Goal: Task Accomplishment & Management: Manage account settings

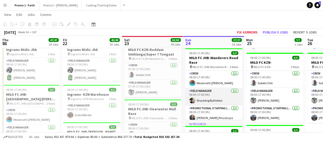
click at [203, 99] on app-card-role "Field Manager [DATE] 08:00-17:00 (9h) Shauteng Buthelezi" at bounding box center [213, 96] width 57 height 17
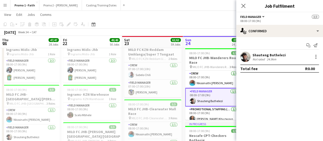
click at [263, 56] on div "Shauteng Buthelezi" at bounding box center [268, 55] width 33 height 5
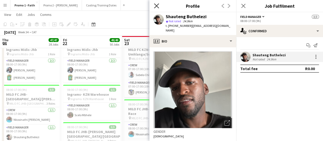
click at [156, 5] on icon "Close pop-in" at bounding box center [156, 5] width 5 height 5
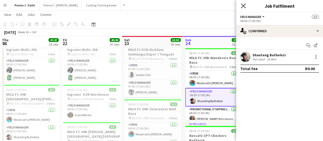
click at [243, 4] on icon "Close pop-in" at bounding box center [243, 5] width 5 height 5
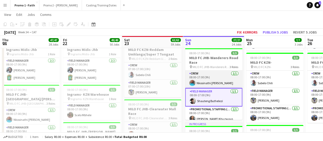
click at [205, 81] on app-card-role "Crew [DATE] 08:00-17:00 (9h) Nkosinathi [PERSON_NAME]" at bounding box center [213, 78] width 57 height 17
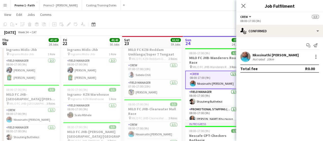
click at [257, 55] on div "Nkosinathi [PERSON_NAME]" at bounding box center [275, 55] width 46 height 5
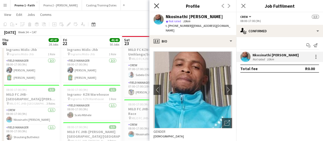
click at [157, 4] on icon "Close pop-in" at bounding box center [156, 5] width 5 height 5
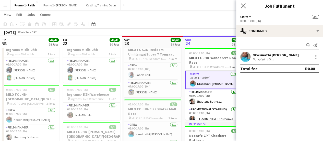
click at [242, 3] on app-icon "Close pop-in" at bounding box center [243, 5] width 7 height 7
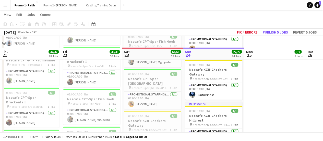
scroll to position [607, 0]
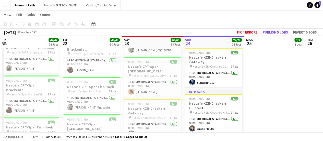
click at [5, 4] on app-icon "Menu" at bounding box center [5, 5] width 4 height 4
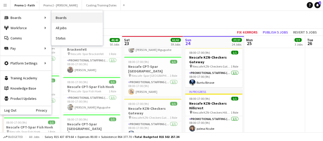
click at [65, 17] on link "Boards" at bounding box center [77, 17] width 51 height 10
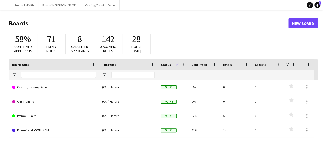
click at [6, 5] on app-icon "Menu" at bounding box center [5, 5] width 4 height 4
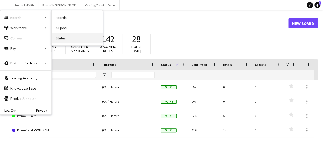
click at [60, 36] on link "Status" at bounding box center [77, 38] width 51 height 10
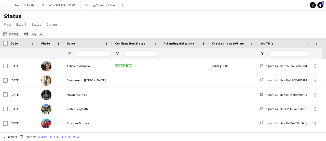
click at [16, 35] on button "[DATE] to [DATE] [DATE]" at bounding box center [10, 34] width 17 height 6
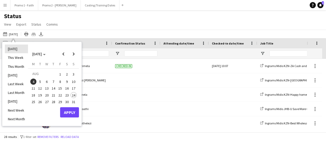
click at [13, 46] on li "[DATE]" at bounding box center [16, 48] width 23 height 9
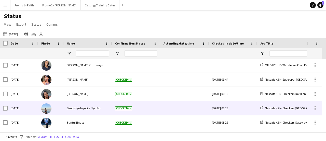
scroll to position [74, 0]
